Goal: Task Accomplishment & Management: Manage account settings

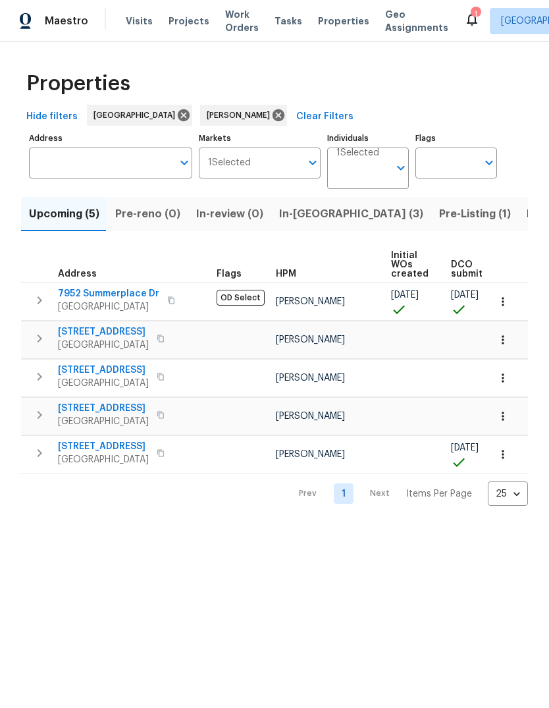
click at [527, 215] on span "Listed (14)" at bounding box center [554, 214] width 55 height 18
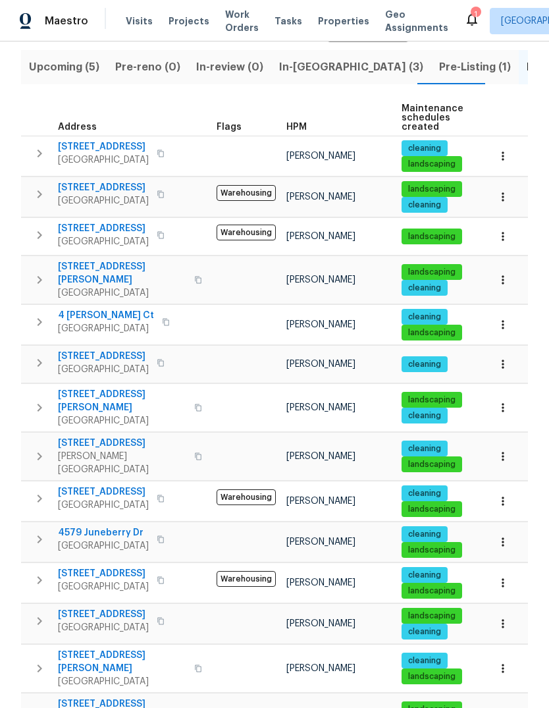
scroll to position [145, 0]
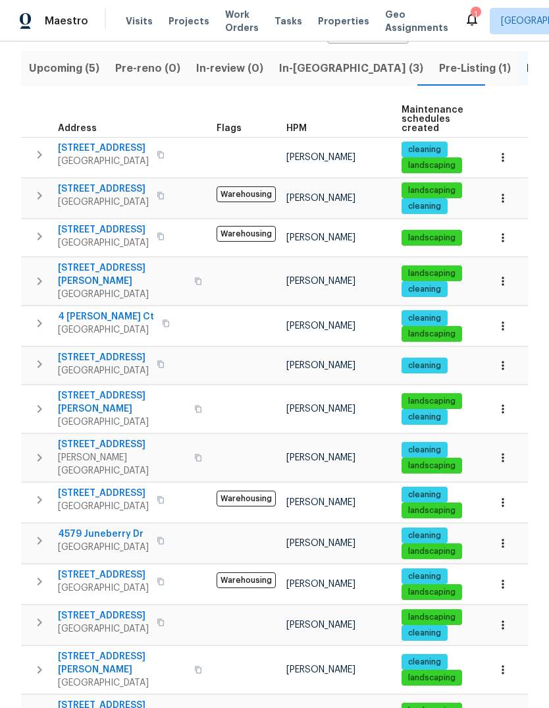
click at [30, 240] on button "button" at bounding box center [39, 236] width 26 height 26
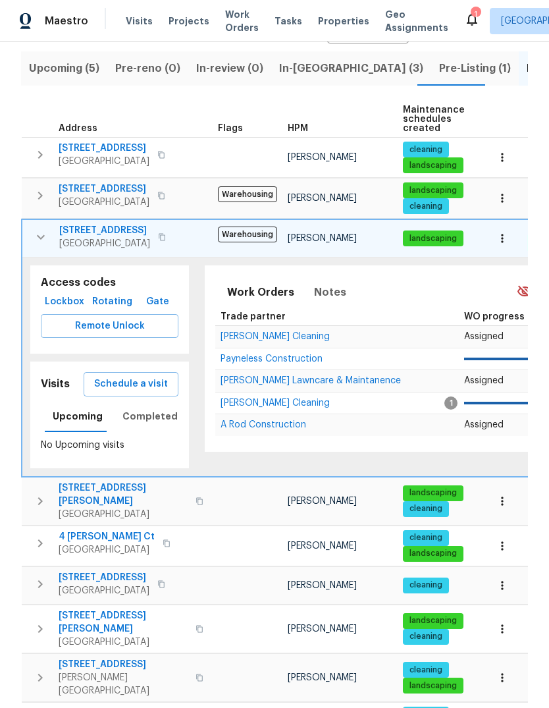
click at [111, 388] on span "Schedule a visit" at bounding box center [131, 384] width 74 height 16
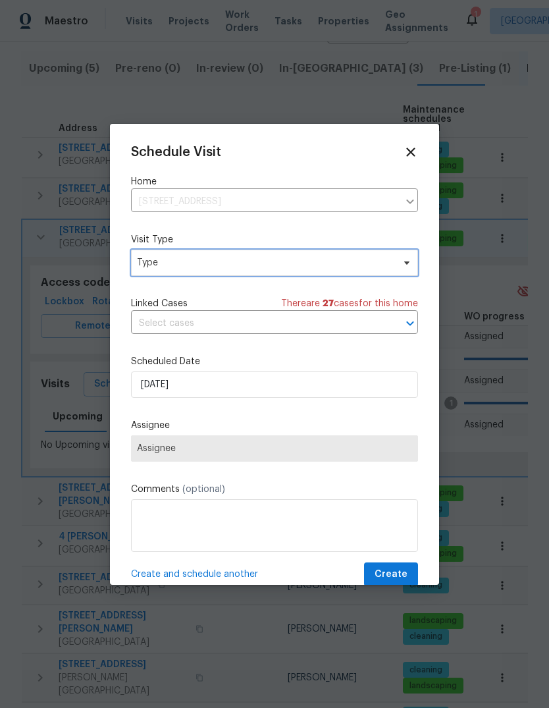
click at [326, 272] on span "Type" at bounding box center [274, 262] width 287 height 26
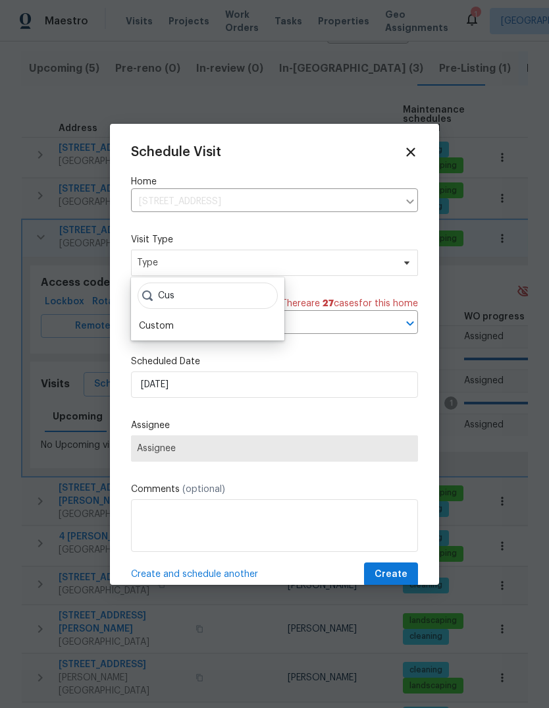
type input "Cus"
click at [206, 328] on div "Custom" at bounding box center [207, 326] width 145 height 18
click at [157, 328] on div "Custom" at bounding box center [156, 325] width 35 height 13
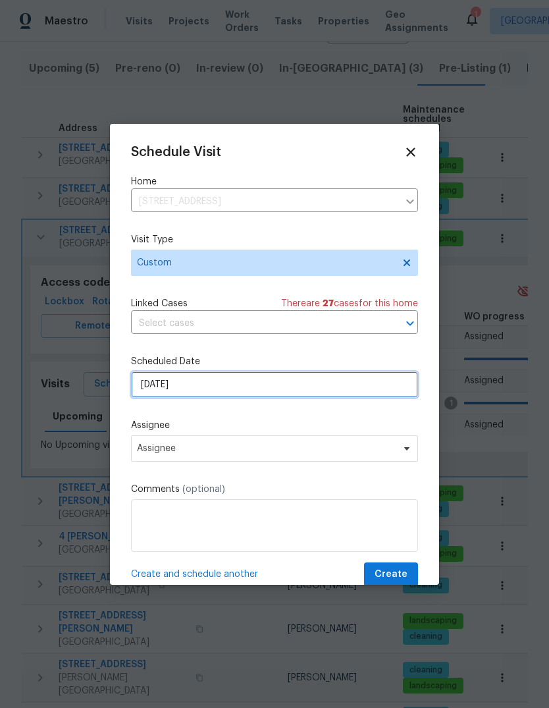
click at [324, 394] on input "[DATE]" at bounding box center [274, 384] width 287 height 26
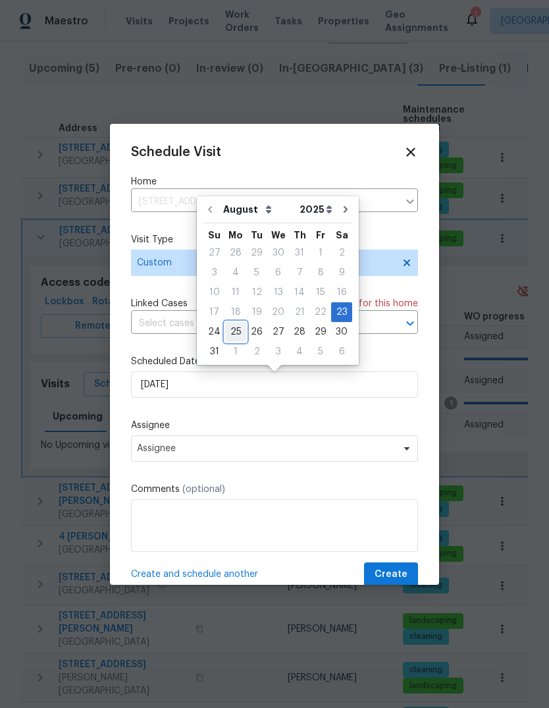
click at [235, 334] on div "25" at bounding box center [235, 331] width 21 height 18
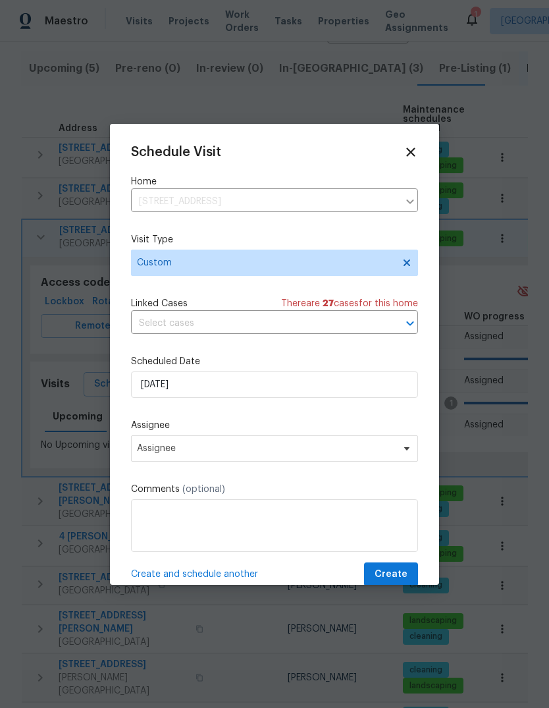
type input "8/25/2025"
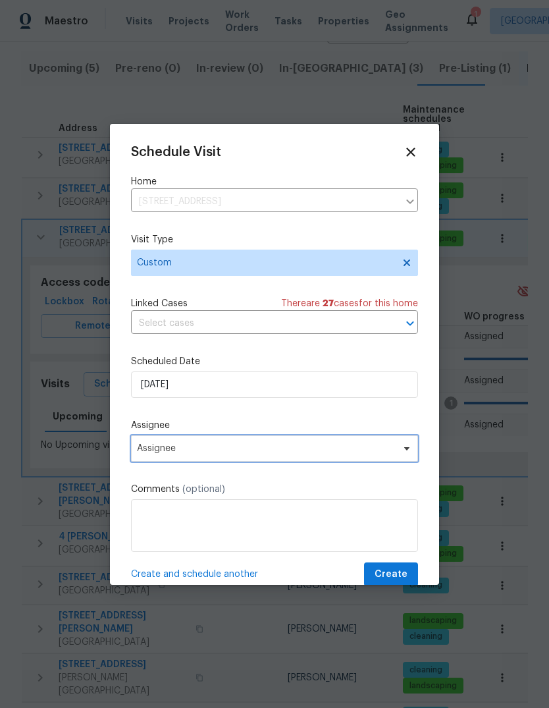
click at [392, 453] on span "Assignee" at bounding box center [266, 448] width 258 height 11
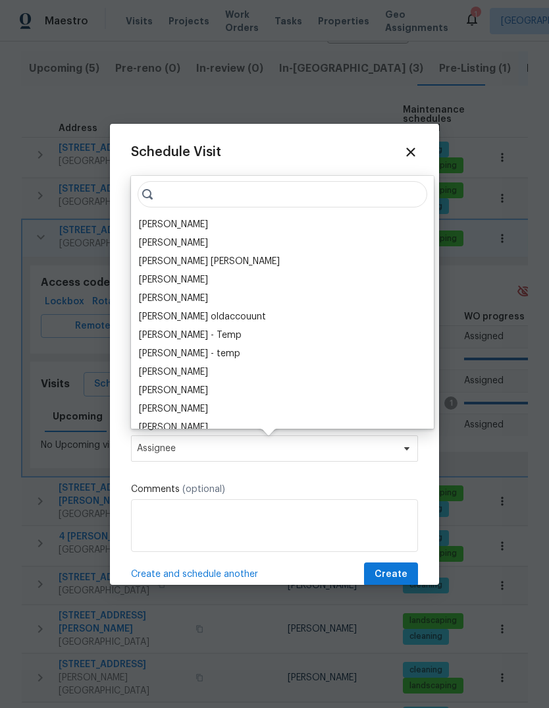
click at [157, 225] on div "[PERSON_NAME]" at bounding box center [173, 224] width 69 height 13
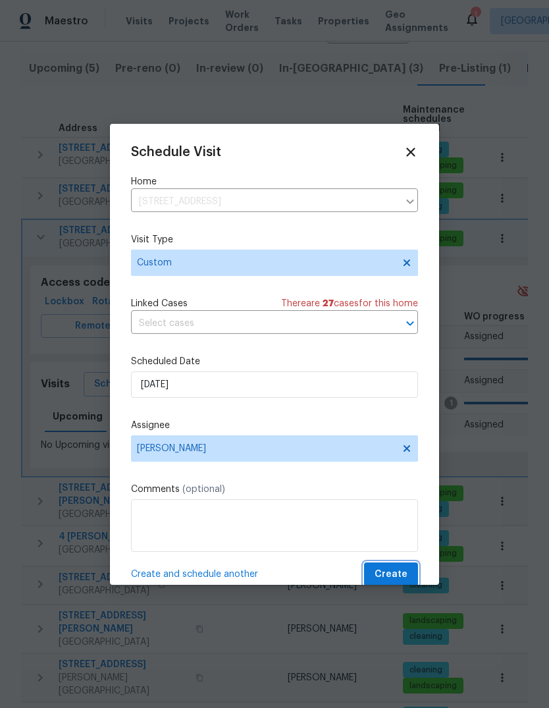
click at [400, 579] on span "Create" at bounding box center [390, 574] width 33 height 16
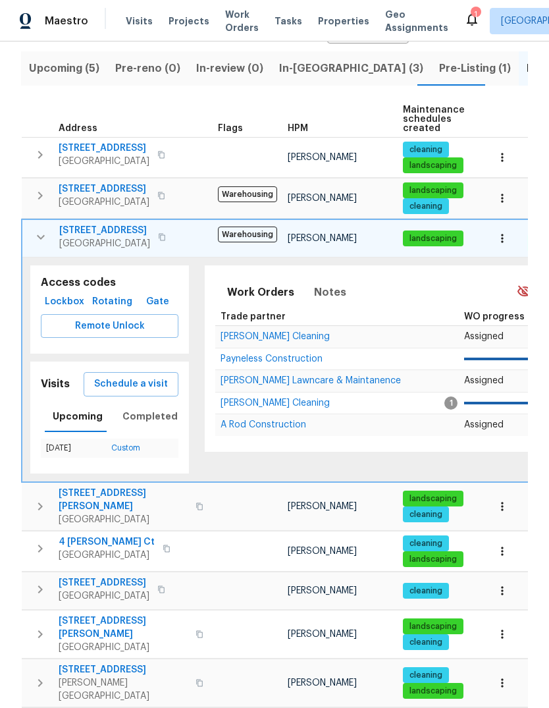
click at [471, 17] on div "1" at bounding box center [475, 14] width 9 height 13
click at [471, 11] on div "1" at bounding box center [475, 14] width 9 height 13
click at [464, 19] on icon at bounding box center [472, 19] width 16 height 16
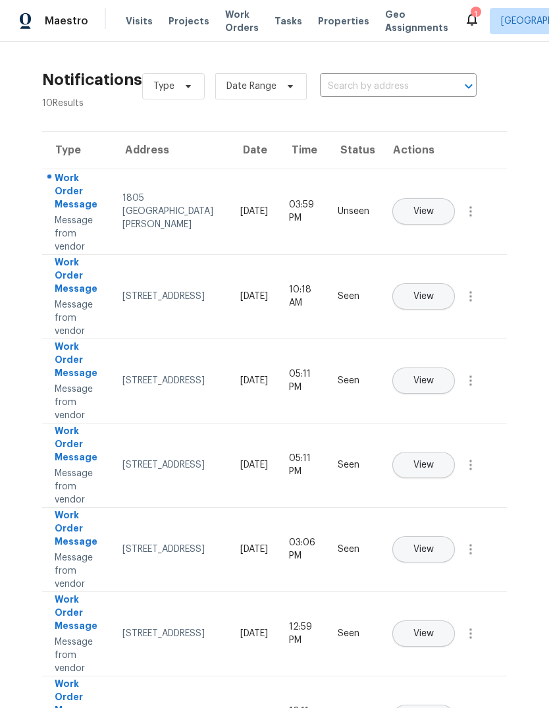
click at [434, 207] on span "View" at bounding box center [423, 212] width 20 height 10
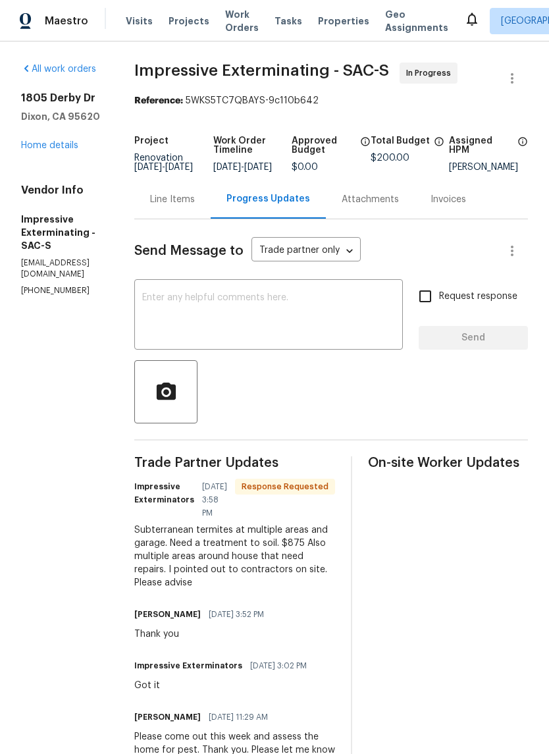
click at [238, 317] on textarea at bounding box center [268, 316] width 253 height 46
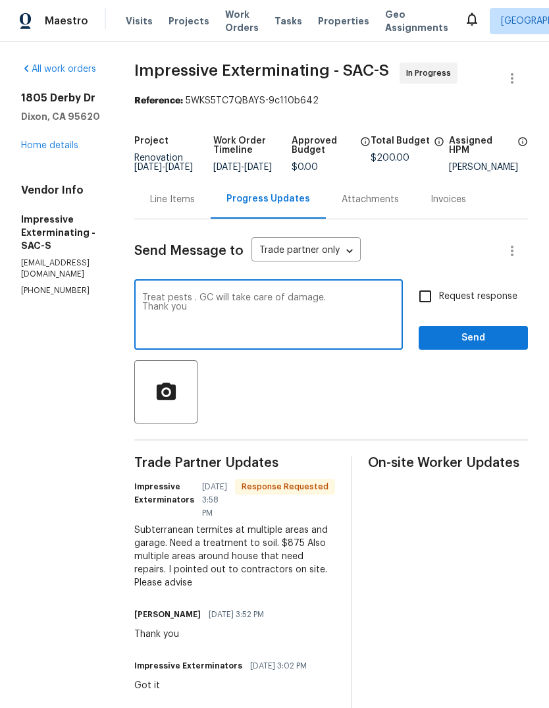
type textarea "Treat pests . GC will take care of damage. Thank you"
click at [471, 346] on span "Send" at bounding box center [473, 338] width 88 height 16
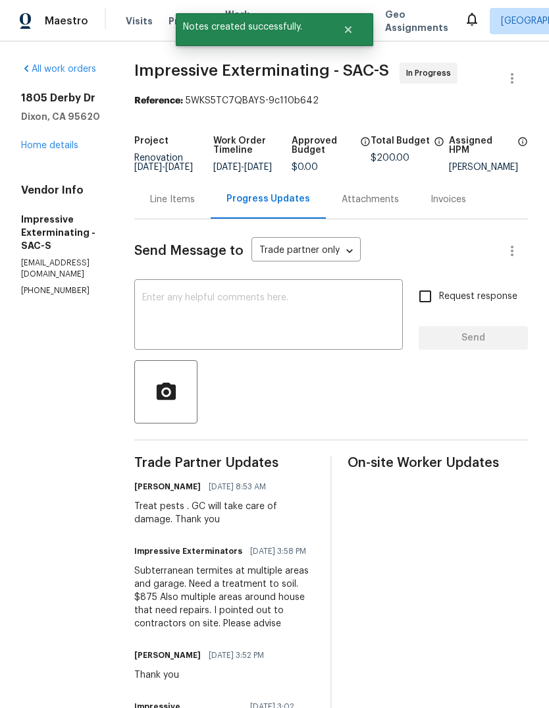
click at [65, 149] on link "Home details" at bounding box center [49, 145] width 57 height 9
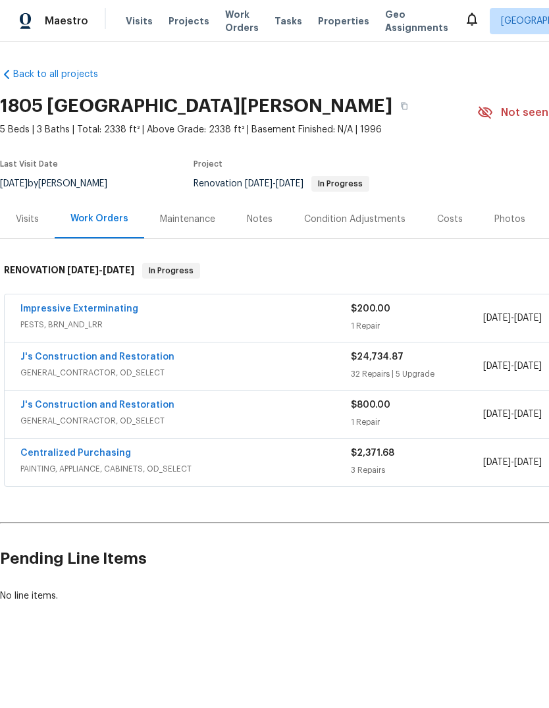
click at [58, 312] on link "Impressive Exterminating" at bounding box center [79, 308] width 118 height 9
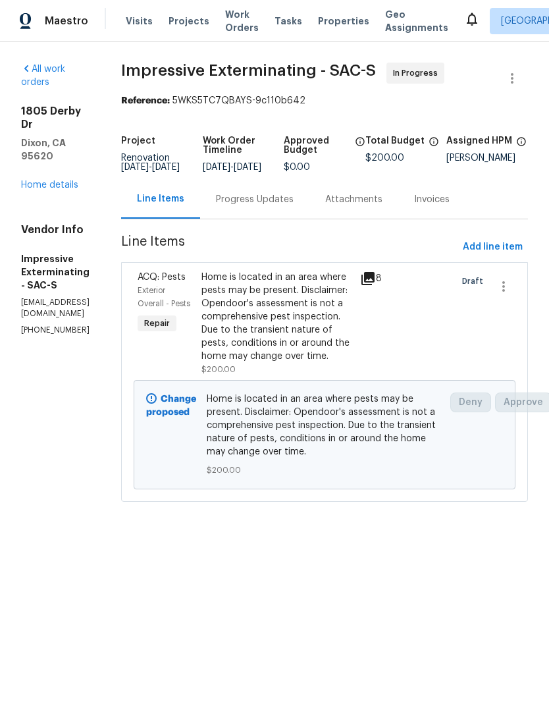
click at [309, 217] on div "Progress Updates" at bounding box center [254, 199] width 109 height 39
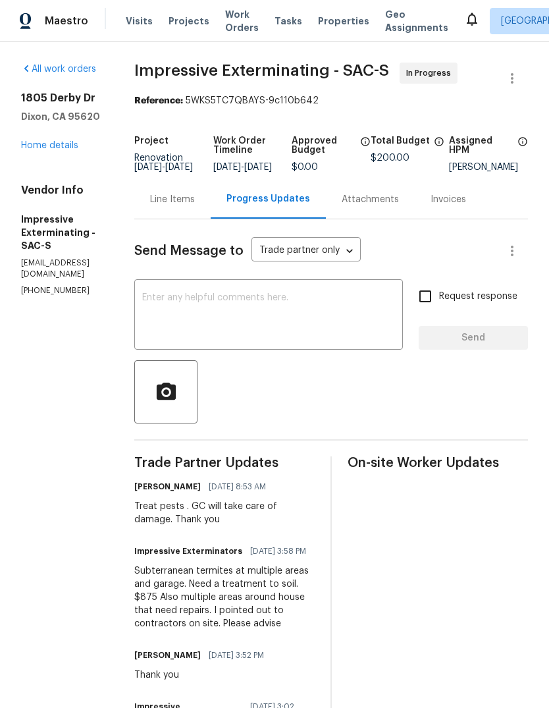
click at [61, 148] on link "Home details" at bounding box center [49, 145] width 57 height 9
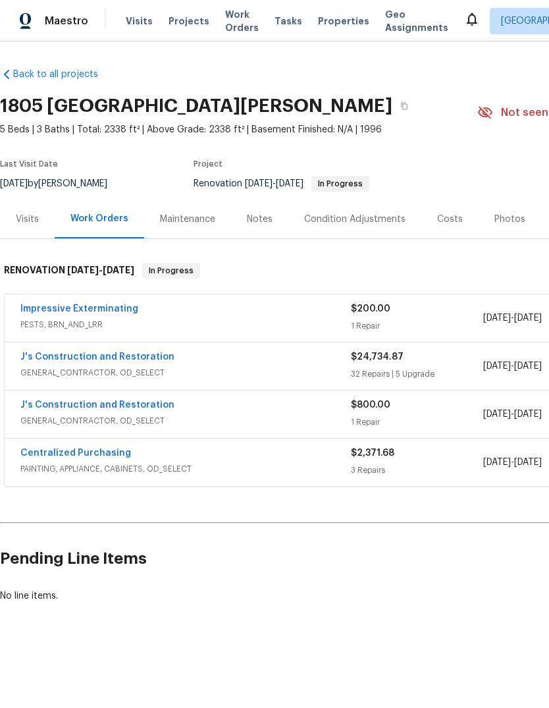
click at [70, 307] on link "Impressive Exterminating" at bounding box center [79, 308] width 118 height 9
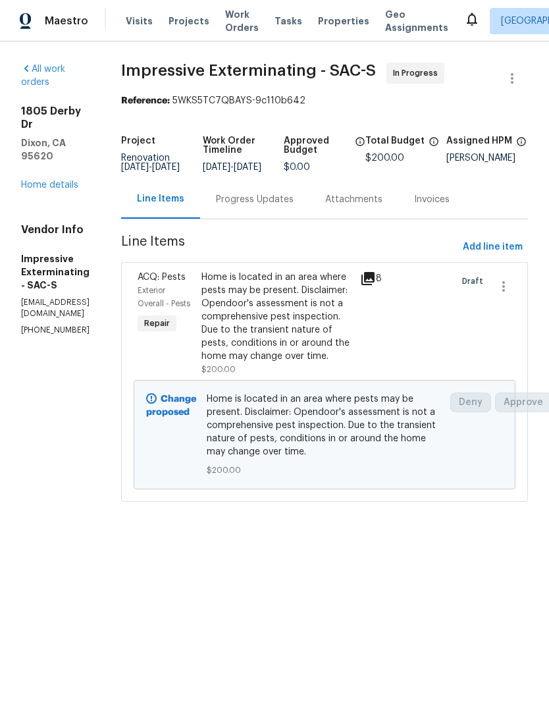
click at [293, 336] on div "Home is located in an area where pests may be present. Disclaimer: Opendoor's a…" at bounding box center [276, 316] width 151 height 92
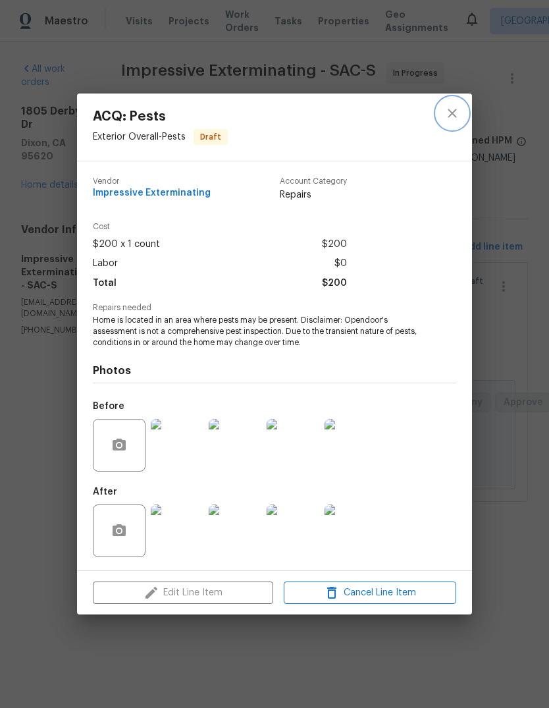
click at [453, 110] on icon "close" at bounding box center [452, 113] width 16 height 16
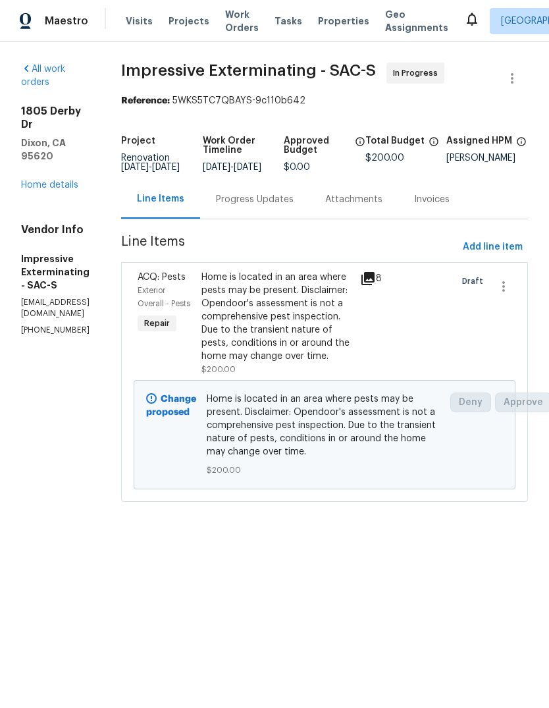
click at [66, 180] on link "Home details" at bounding box center [49, 184] width 57 height 9
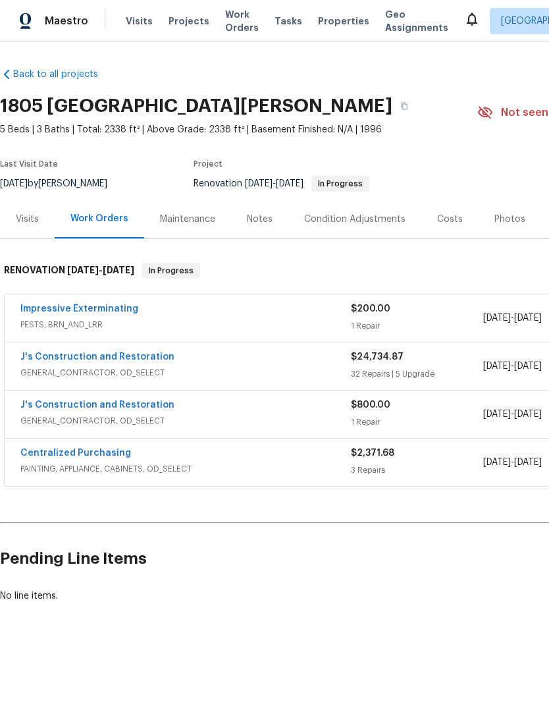
click at [84, 311] on link "Impressive Exterminating" at bounding box center [79, 308] width 118 height 9
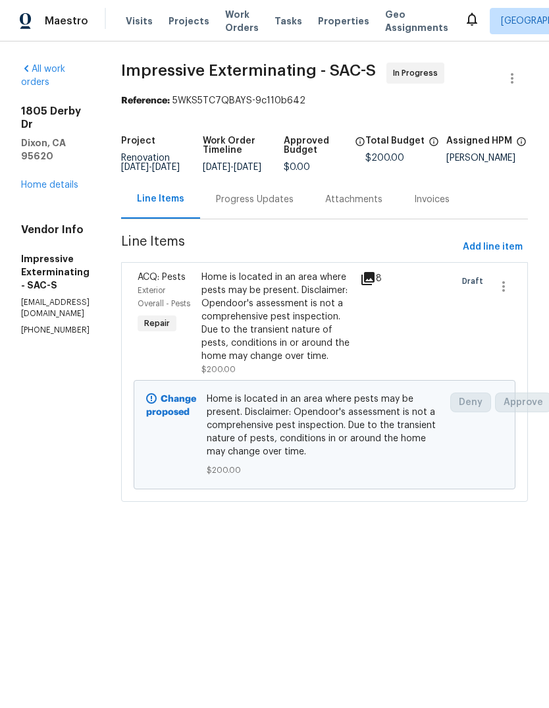
click at [294, 206] on div "Progress Updates" at bounding box center [255, 199] width 78 height 13
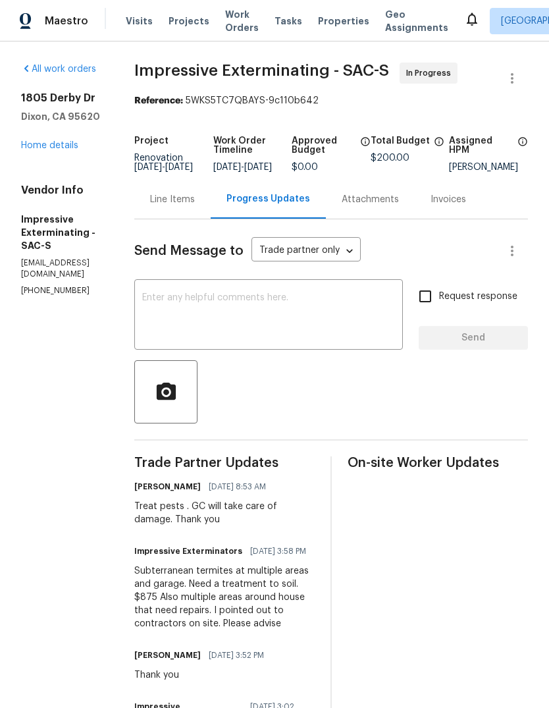
click at [67, 148] on link "Home details" at bounding box center [49, 145] width 57 height 9
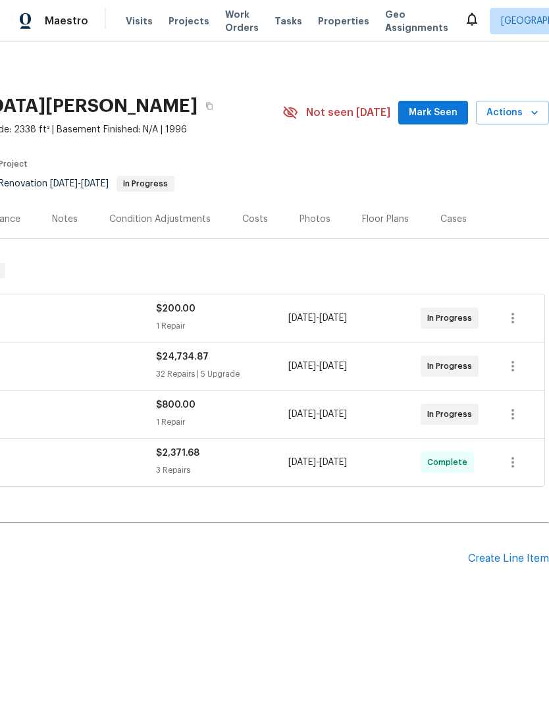
scroll to position [0, 195]
click at [505, 564] on div "Create Line Item" at bounding box center [508, 558] width 81 height 13
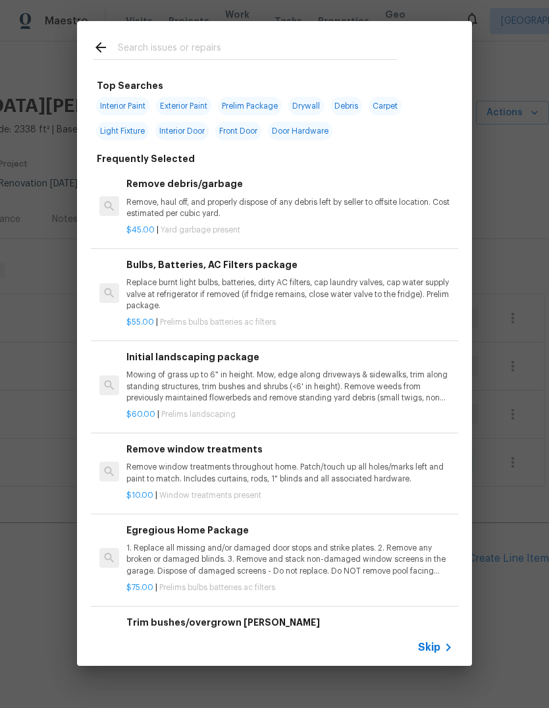
click at [195, 49] on input "text" at bounding box center [257, 49] width 279 height 20
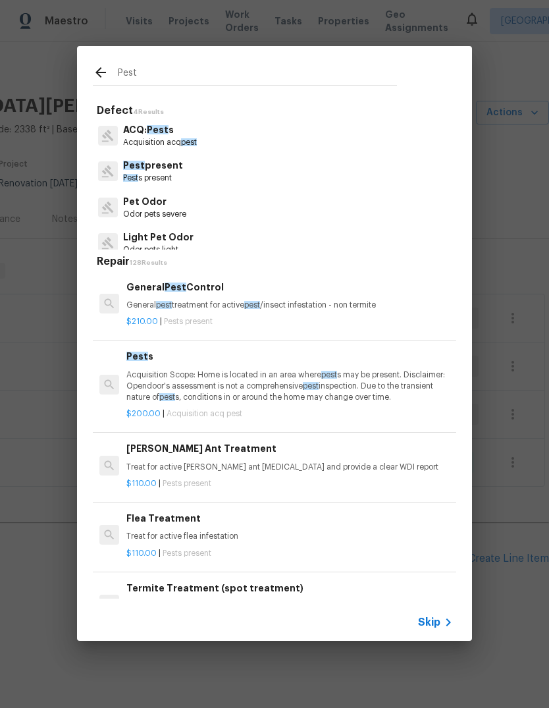
type input "Pest"
click at [191, 164] on div "Pest present [GEOGRAPHIC_DATA] s present" at bounding box center [274, 171] width 363 height 36
click at [199, 176] on div "Pest present [GEOGRAPHIC_DATA] s present" at bounding box center [274, 171] width 363 height 36
click at [145, 168] on p "Pest present" at bounding box center [153, 166] width 60 height 14
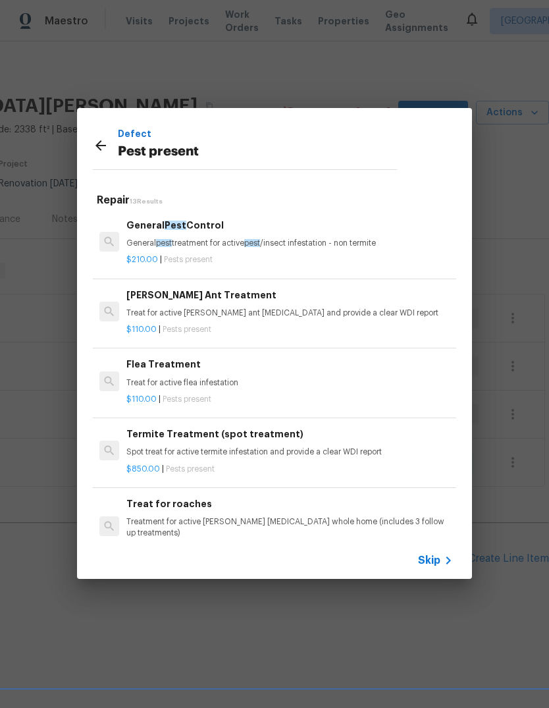
click at [319, 449] on p "Spot treat for active termite infestation and provide a clear WDI report" at bounding box center [289, 451] width 326 height 11
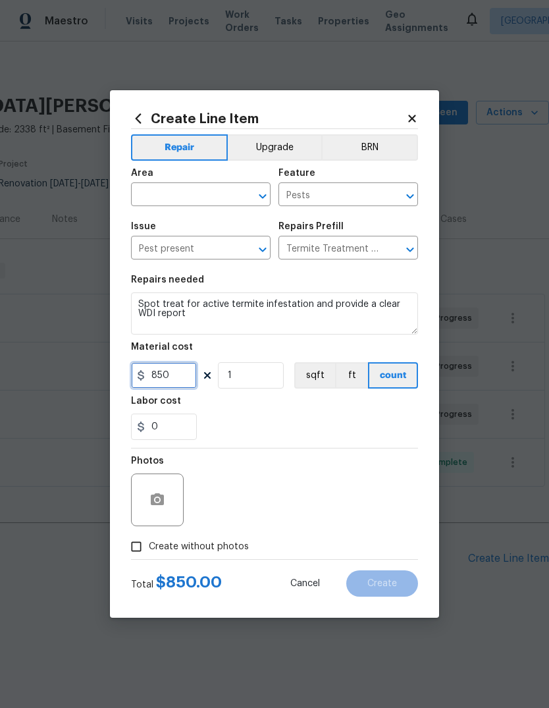
click at [183, 382] on input "850" at bounding box center [164, 375] width 66 height 26
click at [234, 193] on div "​" at bounding box center [201, 196] width 140 height 20
type input "875"
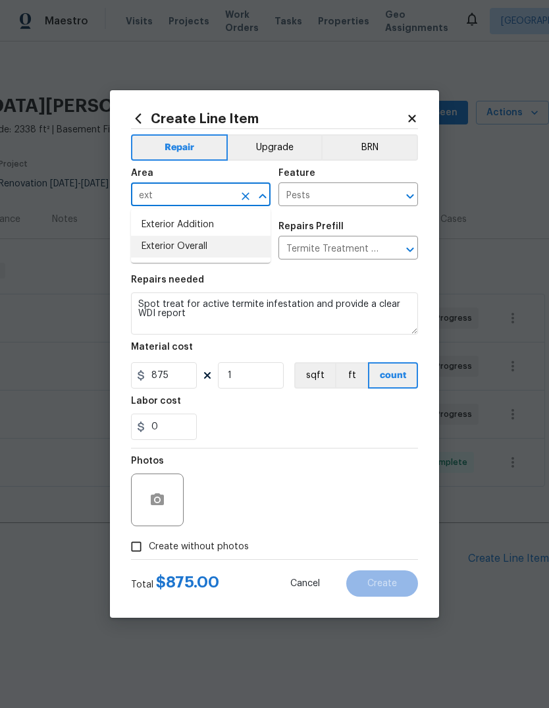
click at [154, 251] on li "Exterior Overall" at bounding box center [201, 247] width 140 height 22
type input "Exterior Overall"
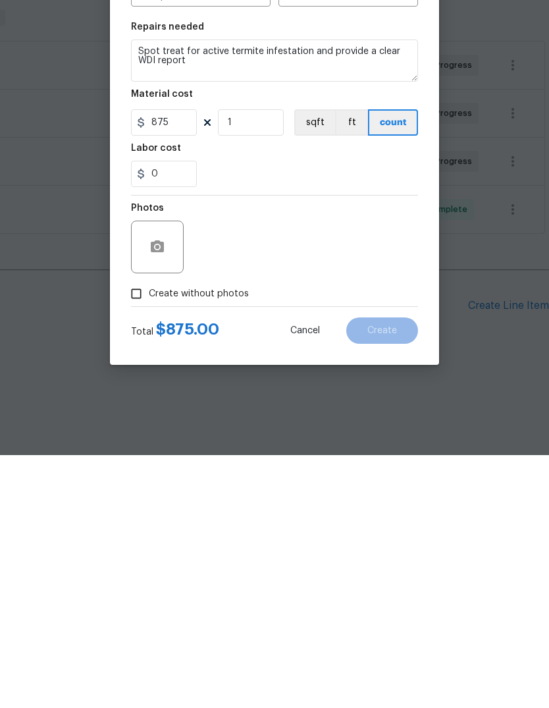
click at [143, 534] on input "Create without photos" at bounding box center [136, 546] width 25 height 25
checkbox input "true"
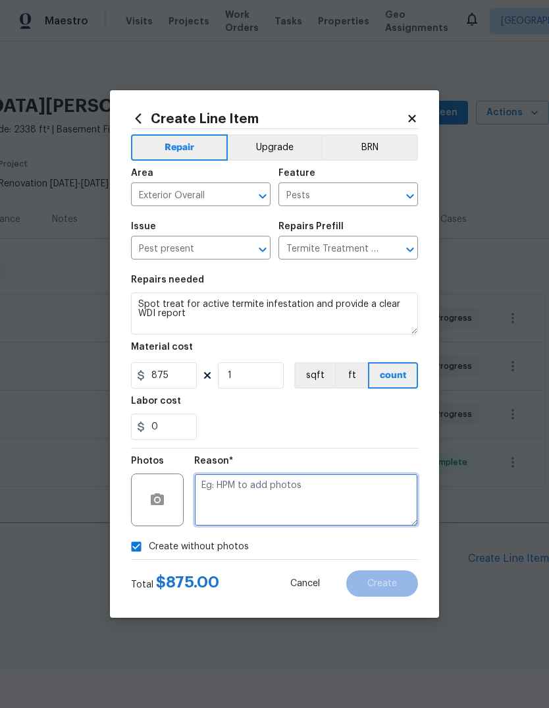
click at [251, 497] on textarea at bounding box center [306, 499] width 224 height 53
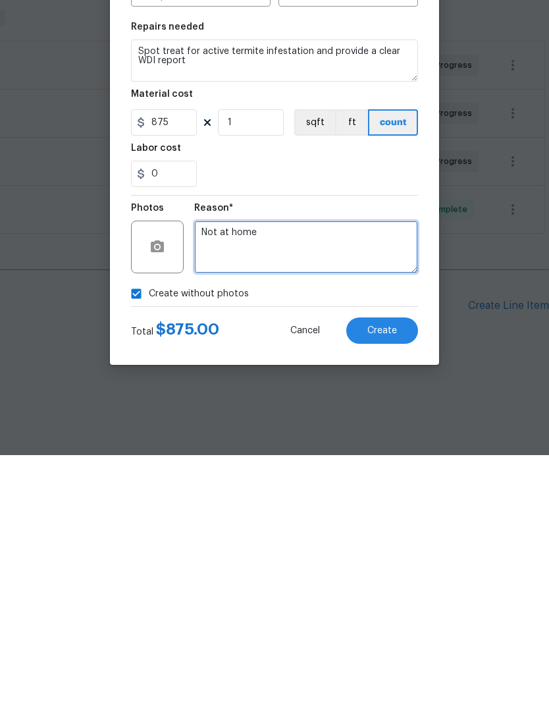
type textarea "Not at home"
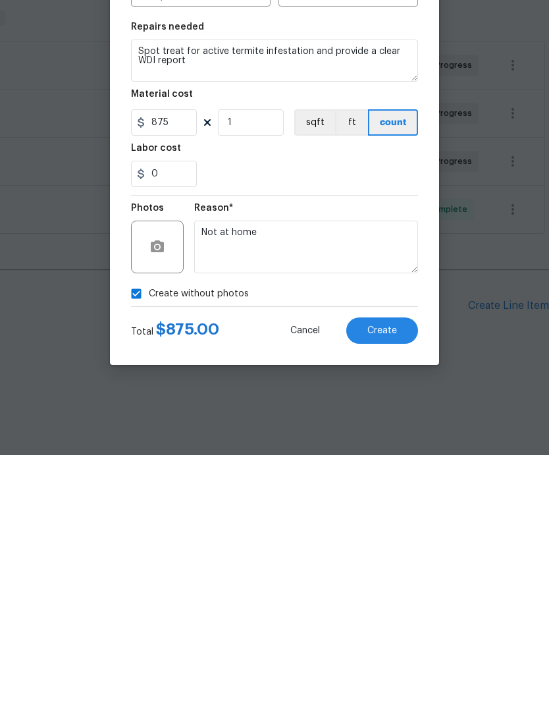
click at [386, 570] on button "Create" at bounding box center [382, 583] width 72 height 26
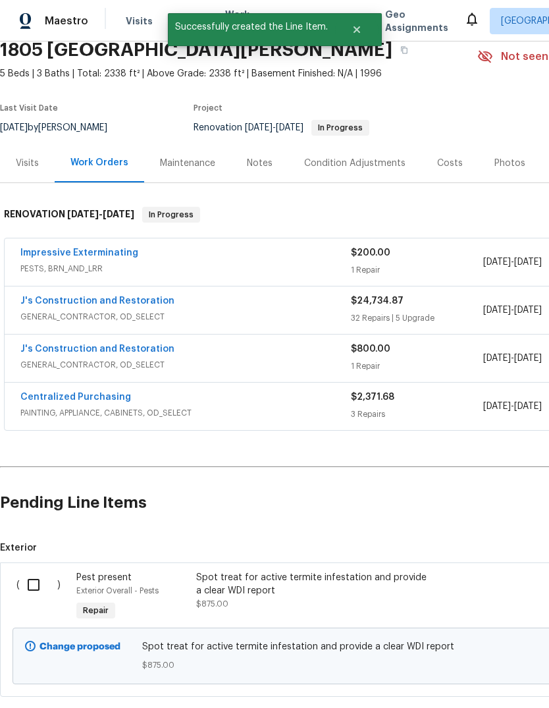
scroll to position [57, 0]
click at [30, 584] on input "checkbox" at bounding box center [39, 584] width 38 height 28
checkbox input "true"
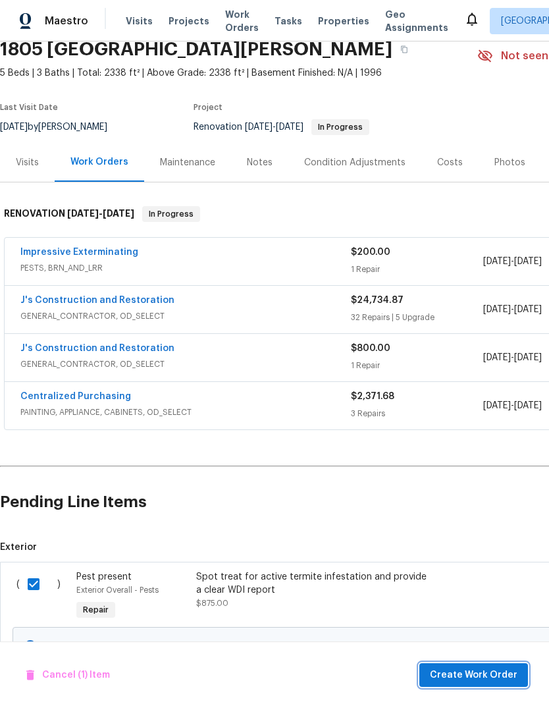
click at [490, 676] on span "Create Work Order" at bounding box center [474, 675] width 88 height 16
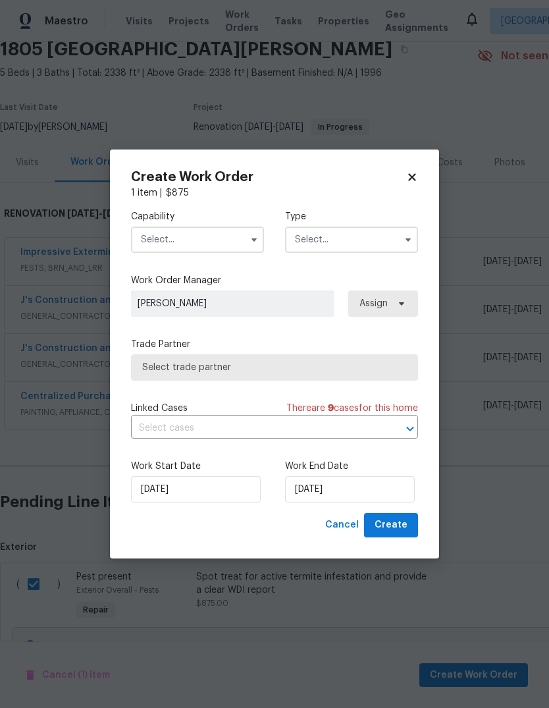
click at [244, 243] on input "text" at bounding box center [197, 239] width 133 height 26
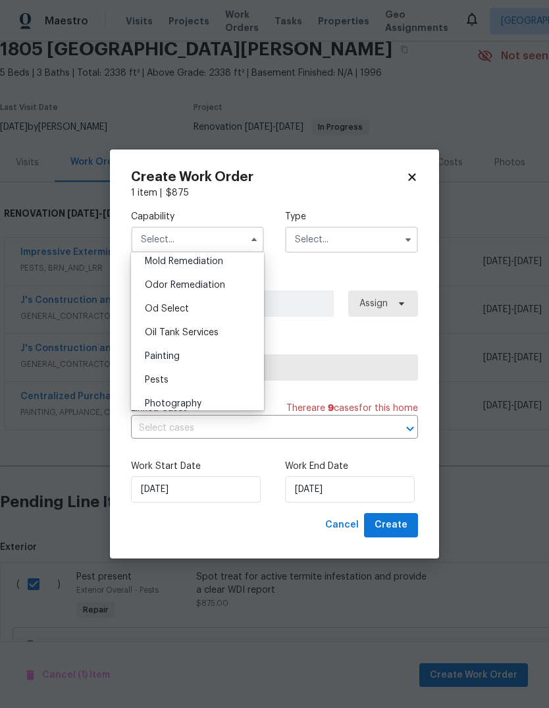
scroll to position [1017, 0]
click at [195, 384] on div "Pests" at bounding box center [197, 379] width 126 height 24
type input "Pests"
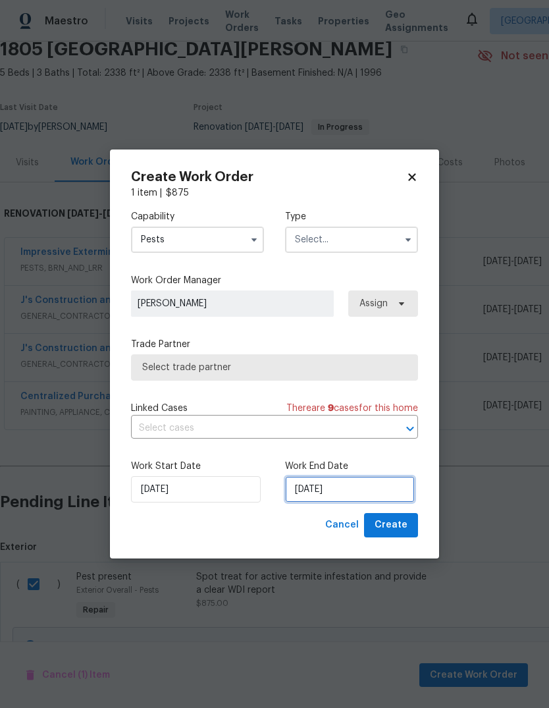
click at [373, 497] on input "[DATE]" at bounding box center [350, 489] width 130 height 26
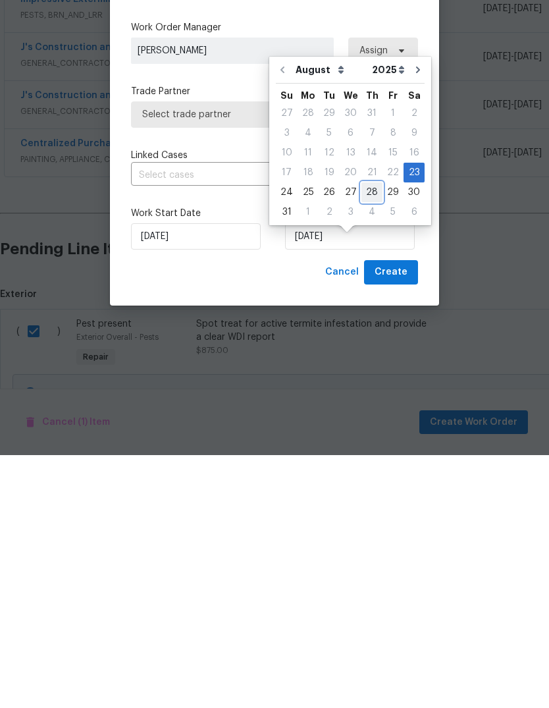
click at [368, 436] on div "28" at bounding box center [371, 445] width 21 height 18
type input "[DATE]"
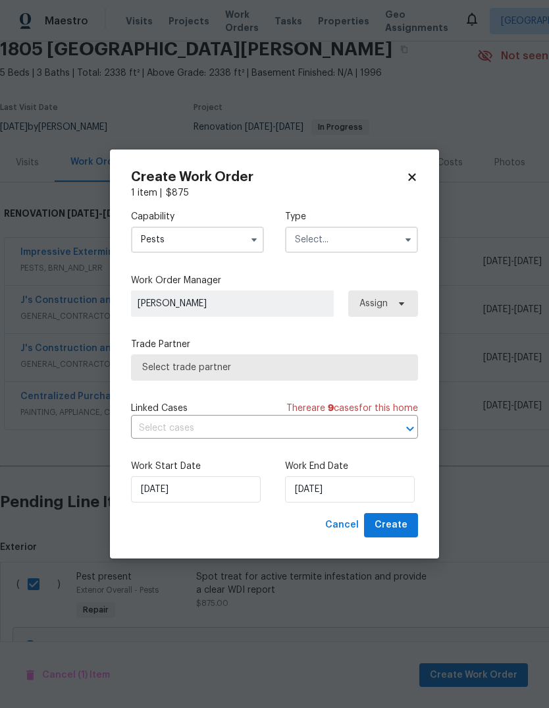
click at [366, 237] on input "text" at bounding box center [351, 239] width 133 height 26
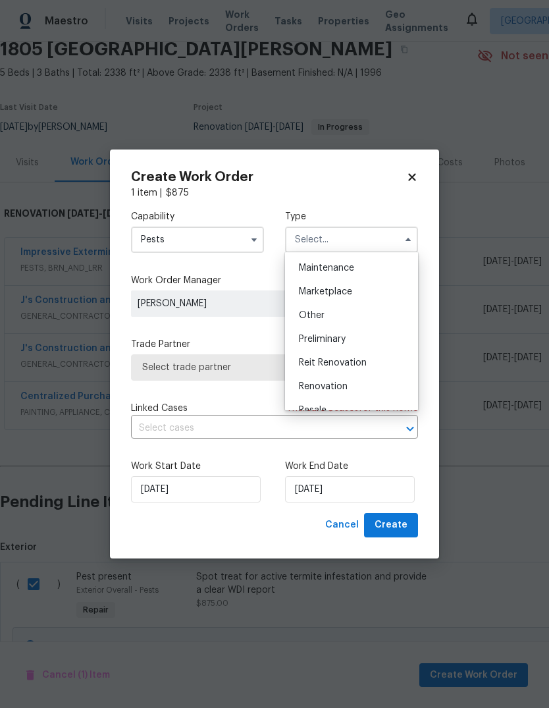
scroll to position [222, 0]
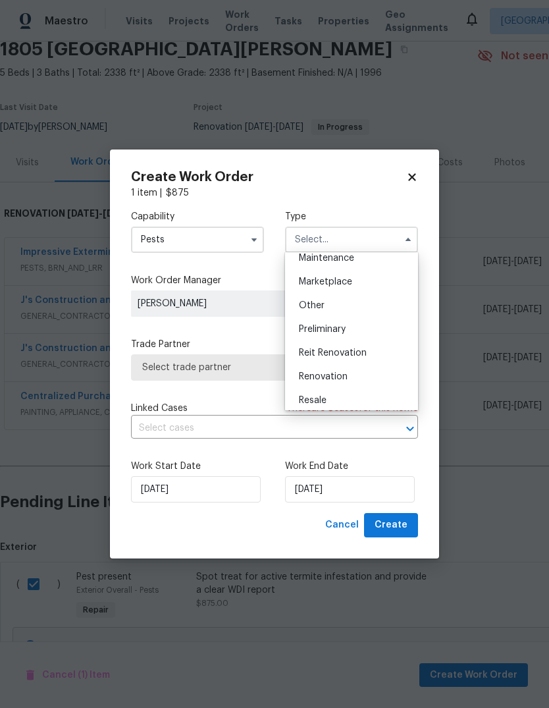
click at [345, 380] on span "Renovation" at bounding box center [323, 376] width 49 height 9
type input "Renovation"
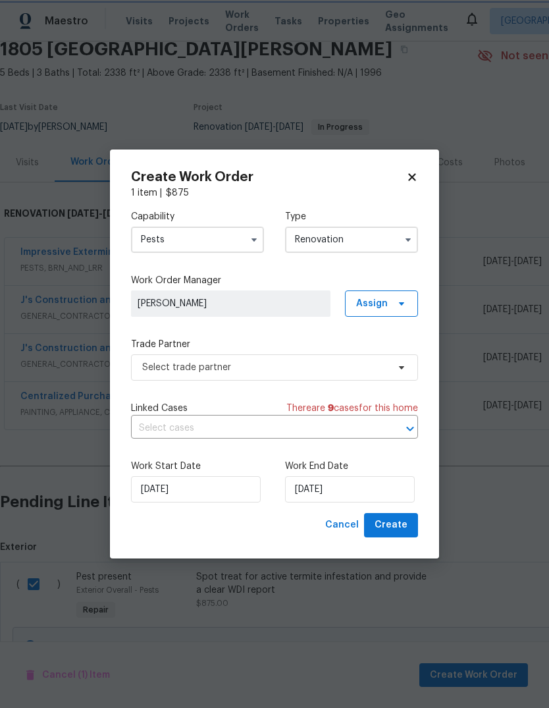
scroll to position [0, 0]
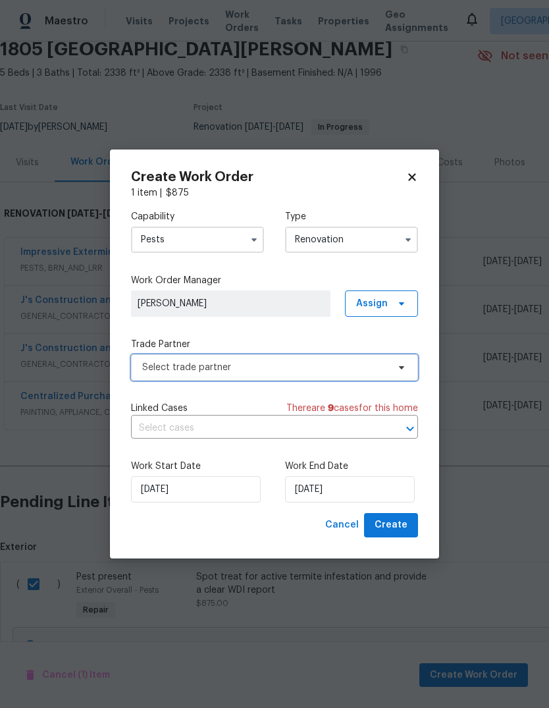
click at [405, 365] on icon at bounding box center [401, 367] width 11 height 11
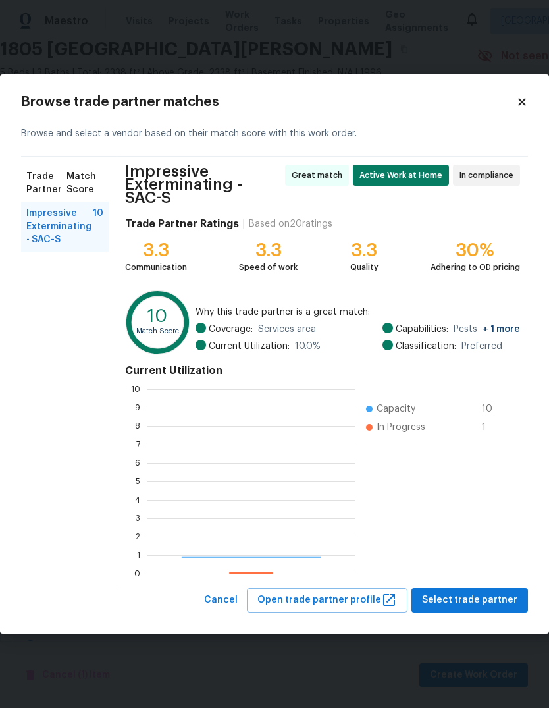
scroll to position [184, 209]
click at [47, 232] on span "Impressive Exterminating - SAC-S" at bounding box center [59, 226] width 66 height 39
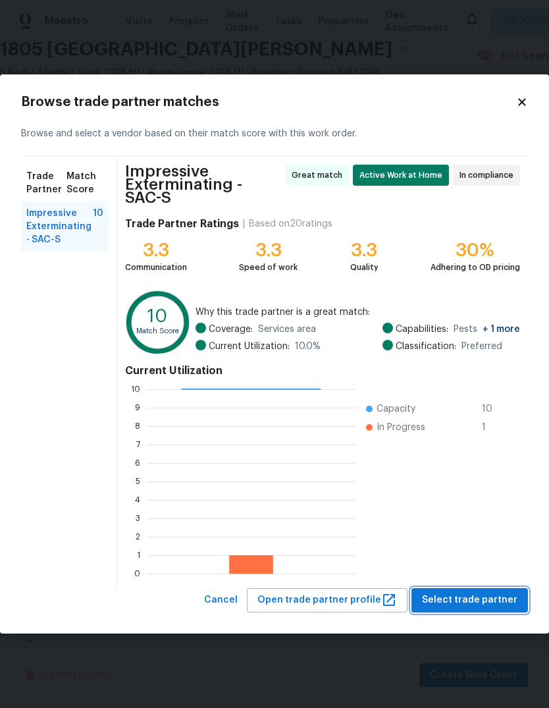
click at [488, 607] on span "Select trade partner" at bounding box center [469, 600] width 95 height 16
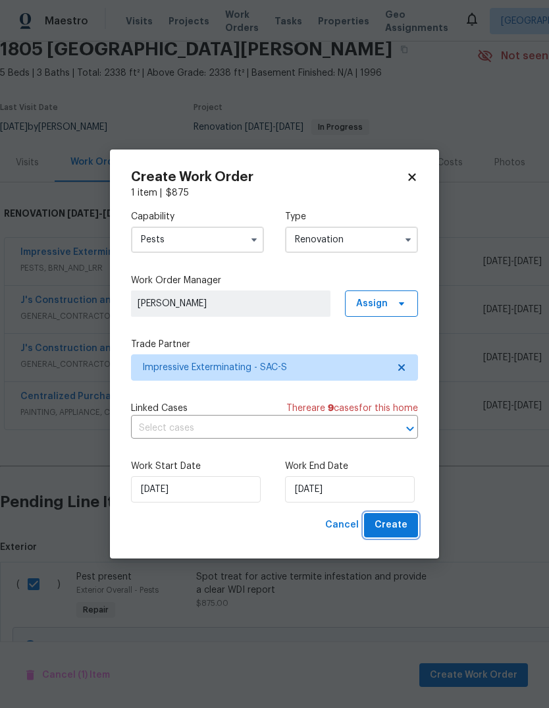
click at [396, 534] on button "Create" at bounding box center [391, 525] width 54 height 24
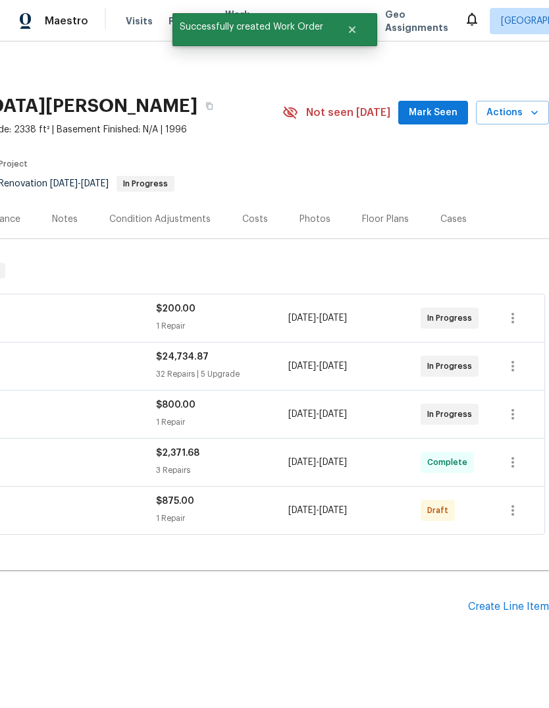
scroll to position [0, 195]
click at [513, 505] on icon "button" at bounding box center [512, 510] width 3 height 11
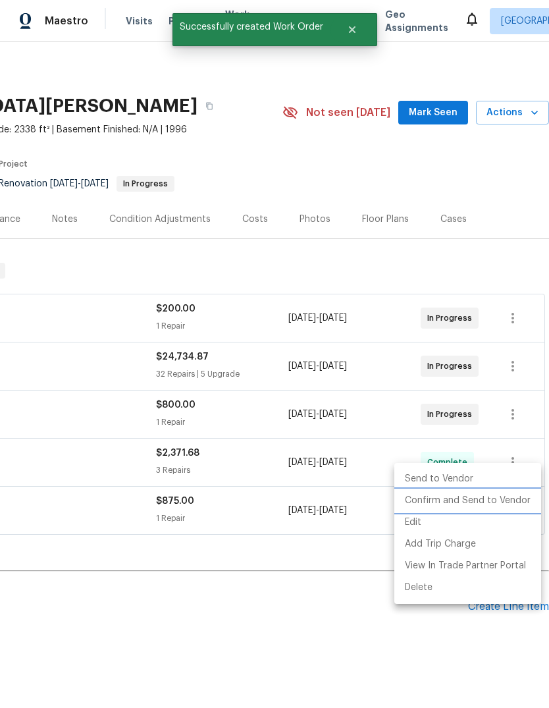
click at [498, 505] on li "Confirm and Send to Vendor" at bounding box center [467, 501] width 147 height 22
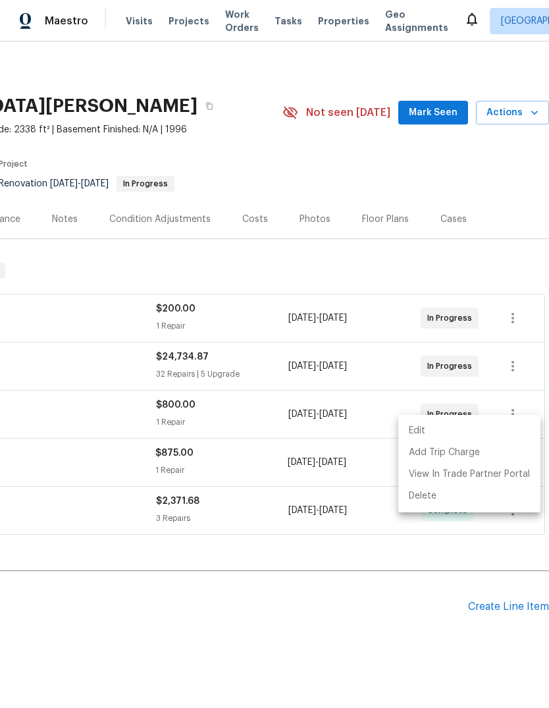
click at [75, 193] on div at bounding box center [274, 354] width 549 height 708
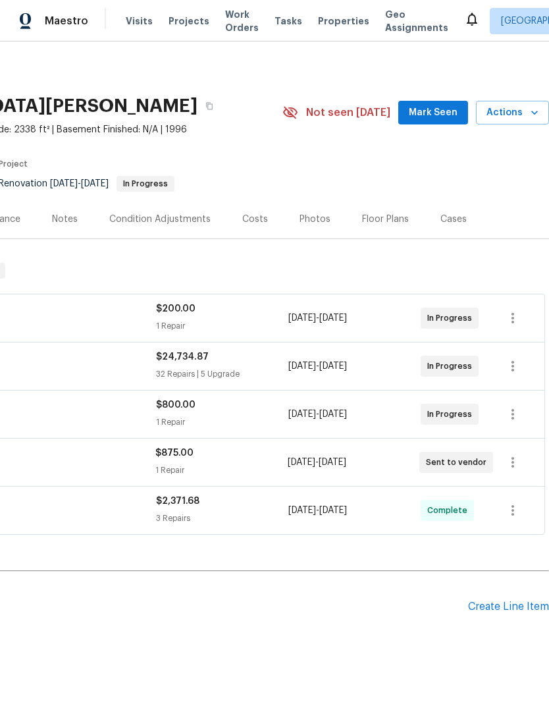
click at [61, 213] on div "Notes" at bounding box center [65, 219] width 26 height 13
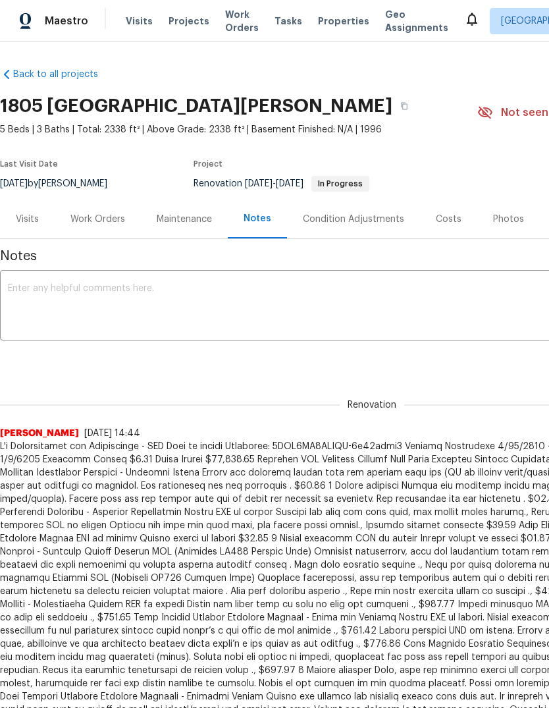
click at [36, 294] on textarea at bounding box center [372, 307] width 728 height 46
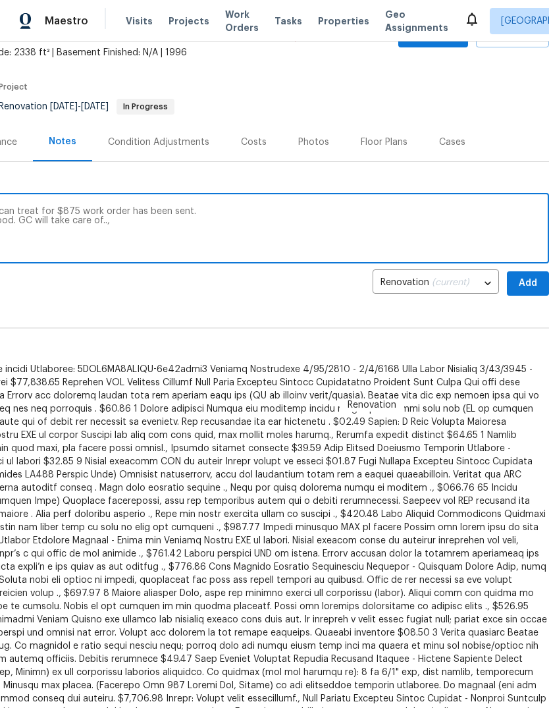
scroll to position [78, 195]
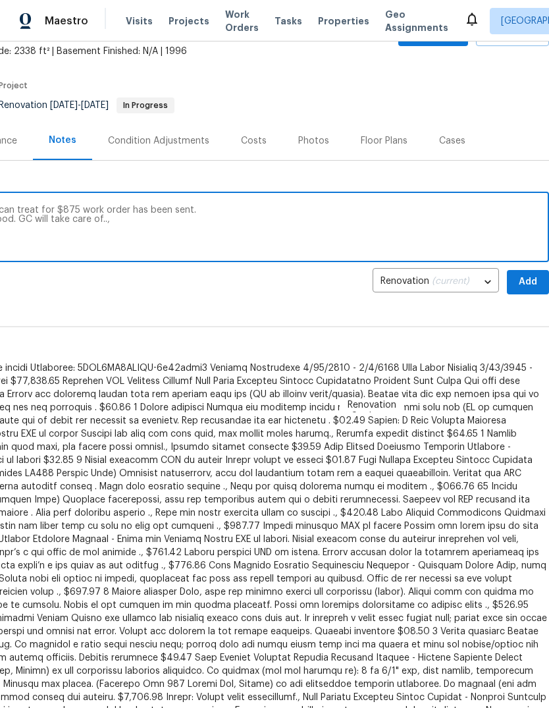
type textarea "Pest control did find termites present but can treat for $875 work order has be…"
click at [525, 286] on span "Add" at bounding box center [527, 282] width 21 height 16
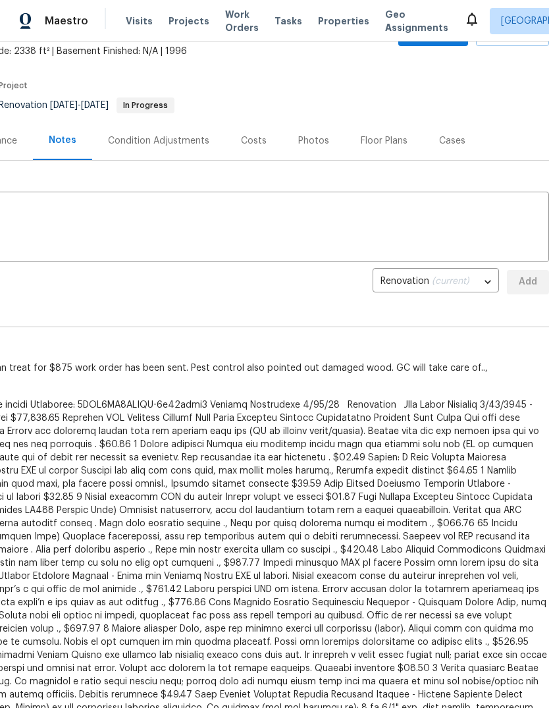
click at [255, 136] on div "Costs" at bounding box center [254, 140] width 26 height 13
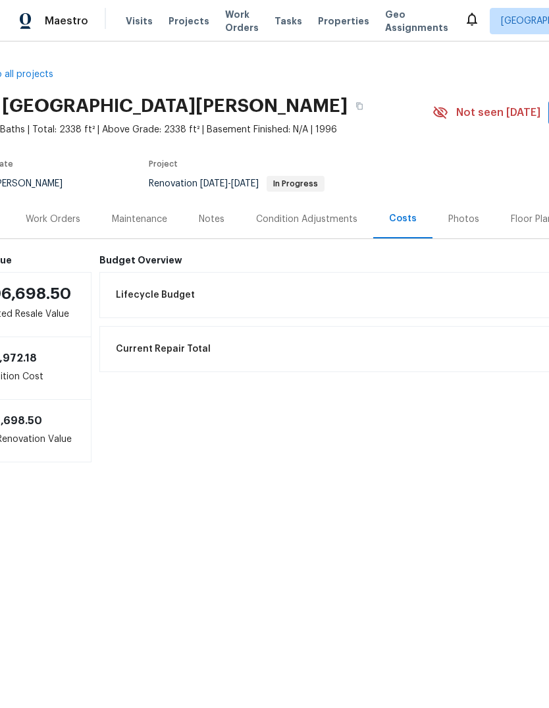
scroll to position [0, 44]
click at [119, 258] on h6 "Budget Overview" at bounding box center [400, 260] width 600 height 11
click at [125, 256] on h6 "Budget Overview" at bounding box center [400, 260] width 600 height 11
click at [122, 255] on h6 "Budget Overview" at bounding box center [400, 260] width 600 height 11
click at [142, 309] on div "Lifecycle Budget $14,547.82" at bounding box center [400, 294] width 583 height 29
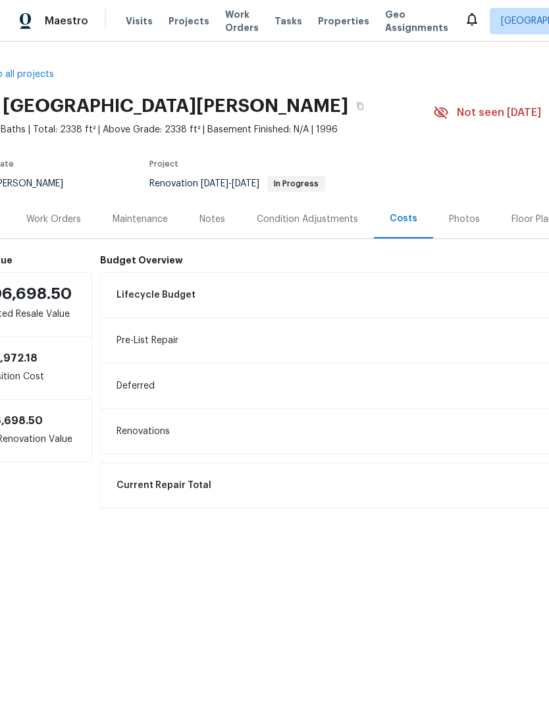
click at [133, 267] on div "Budget Overview Lifecycle Budget $14,547.82 Pre-List Repair $14,547.82 Deferred…" at bounding box center [400, 416] width 600 height 322
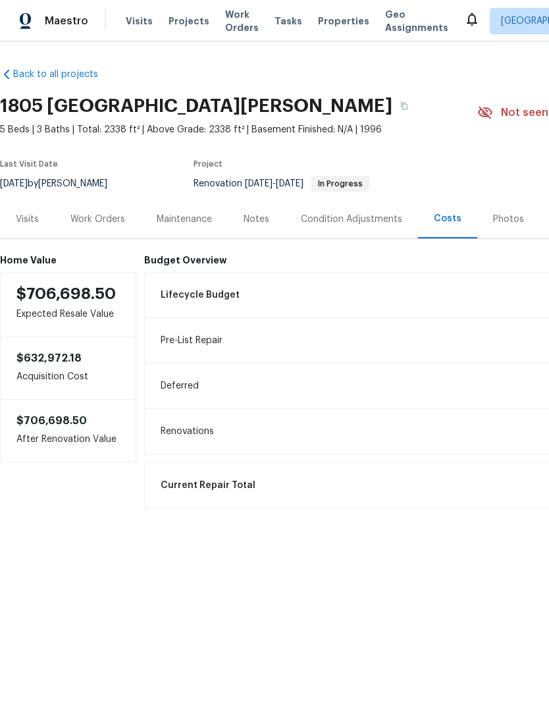
scroll to position [0, 0]
click at [80, 220] on div "Work Orders" at bounding box center [97, 219] width 55 height 13
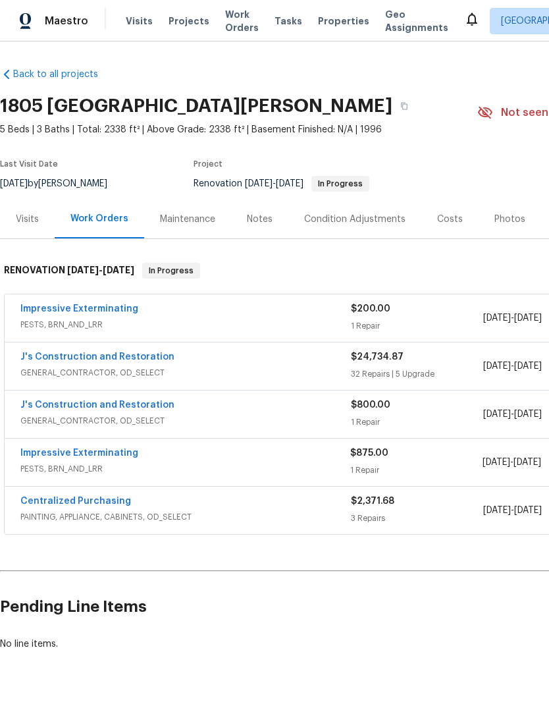
click at [65, 361] on link "J's Construction and Restoration" at bounding box center [97, 356] width 154 height 9
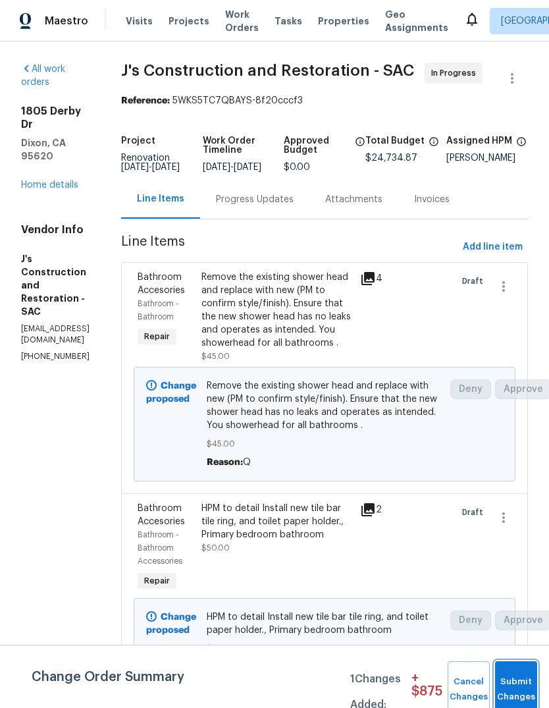
click at [512, 682] on button "Submit Changes" at bounding box center [516, 689] width 42 height 57
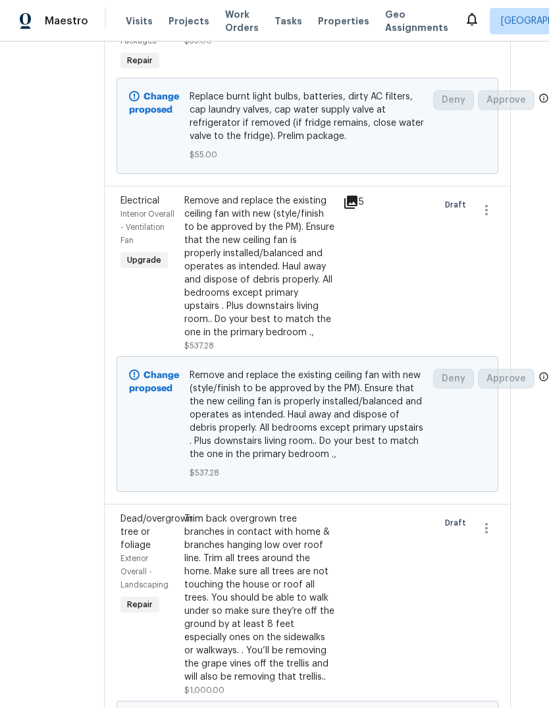
scroll to position [5688, 23]
